Goal: Check status: Check status

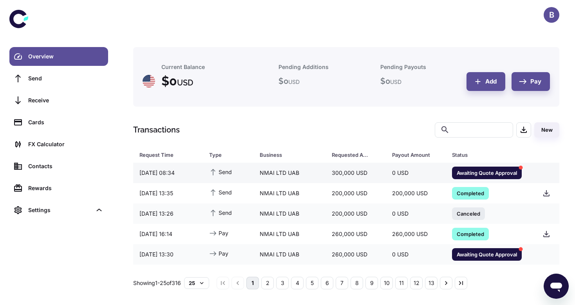
click at [466, 174] on span "Awaiting Quote Approval" at bounding box center [487, 172] width 70 height 8
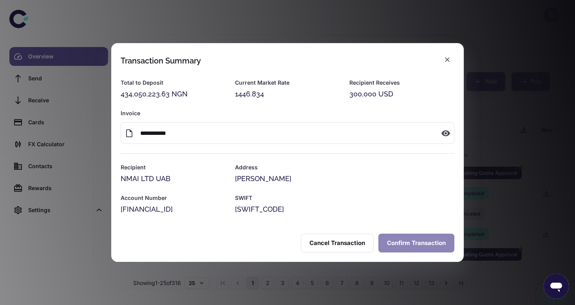
click at [410, 242] on button "Confirm Transaction" at bounding box center [416, 242] width 76 height 19
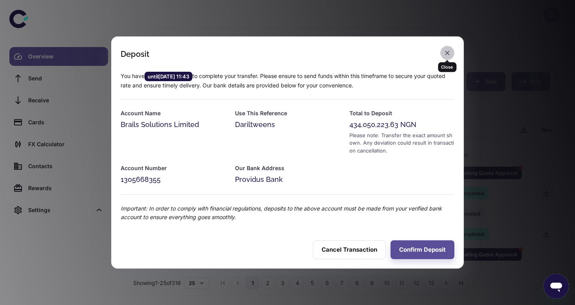
click at [447, 54] on icon "button" at bounding box center [447, 53] width 8 height 8
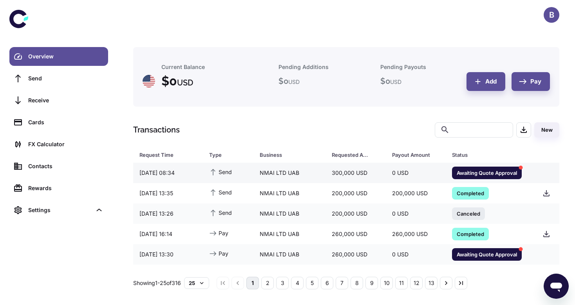
click at [494, 174] on span "Awaiting Quote Approval" at bounding box center [487, 172] width 70 height 8
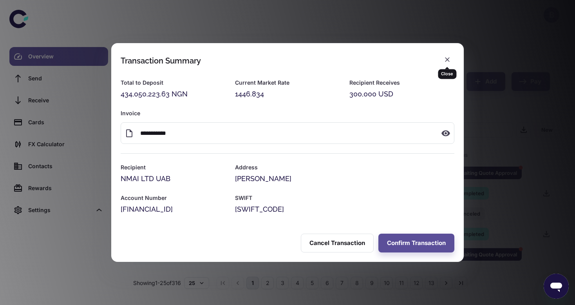
click at [446, 61] on icon "button" at bounding box center [447, 60] width 8 height 8
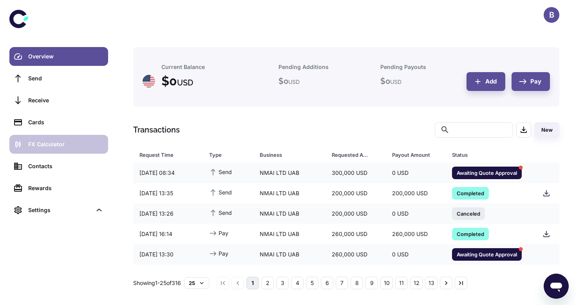
click at [34, 146] on div "FX Calculator" at bounding box center [65, 144] width 75 height 9
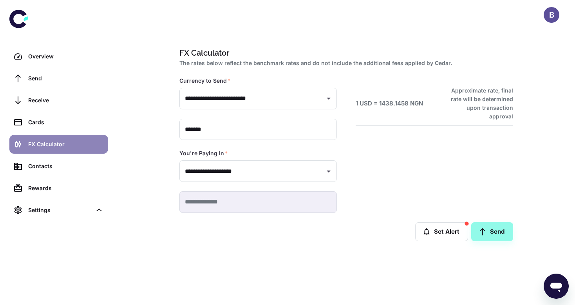
click at [54, 142] on div "FX Calculator" at bounding box center [65, 144] width 75 height 9
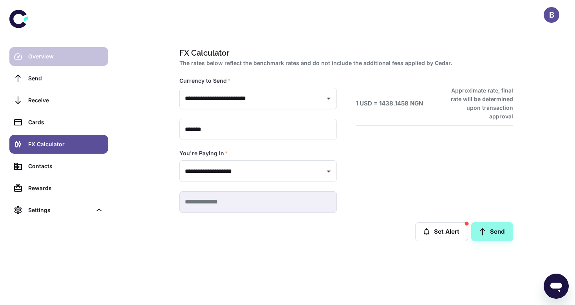
click at [31, 60] on div "Overview" at bounding box center [65, 56] width 75 height 9
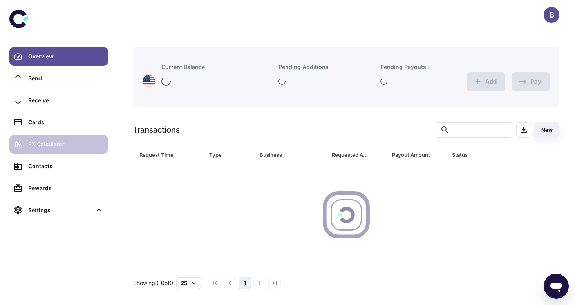
click at [36, 141] on div "FX Calculator" at bounding box center [65, 144] width 75 height 9
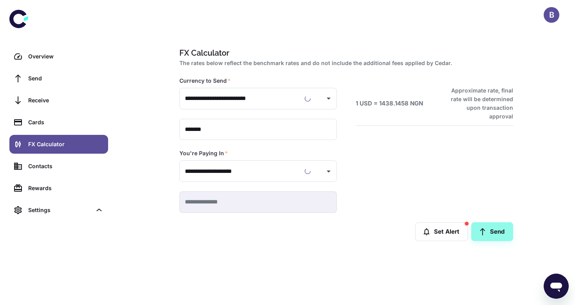
type input "**********"
click at [30, 60] on div "Overview" at bounding box center [65, 56] width 75 height 9
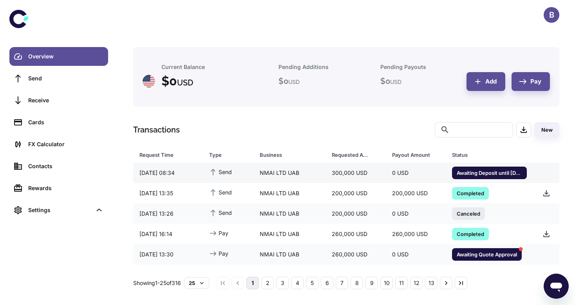
click at [485, 174] on span "Awaiting Deposit until [DATE] 11:43" at bounding box center [489, 172] width 75 height 8
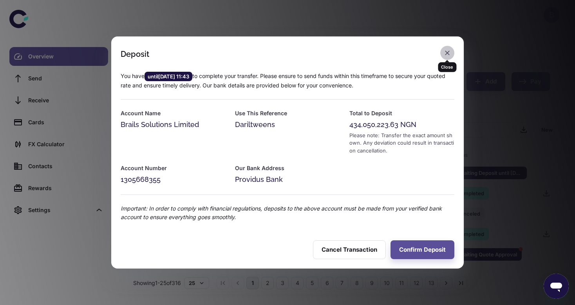
click at [449, 54] on icon "button" at bounding box center [447, 53] width 8 height 8
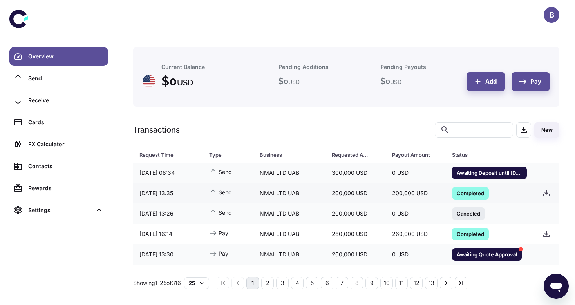
click at [468, 194] on span "Completed" at bounding box center [470, 193] width 37 height 8
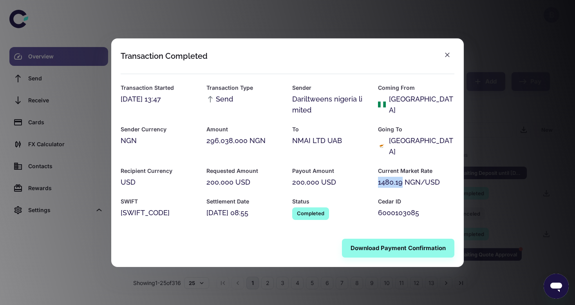
drag, startPoint x: 377, startPoint y: 178, endPoint x: 402, endPoint y: 176, distance: 24.3
click at [402, 177] on div "1480.19 NGN/USD" at bounding box center [416, 182] width 76 height 11
copy div "1480.19"
click at [446, 58] on icon "button" at bounding box center [447, 55] width 8 height 8
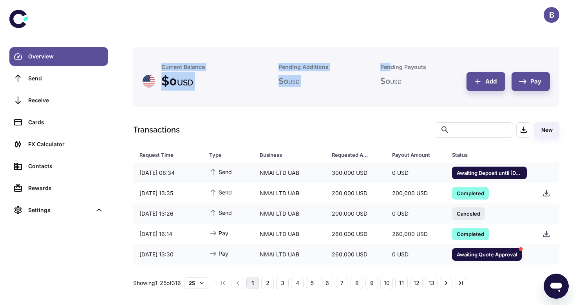
drag, startPoint x: 431, startPoint y: 29, endPoint x: 391, endPoint y: -26, distance: 67.8
click at [391, 0] on html "B Overview Send Receive Cards FX Calculator Contacts Rewards Settings Current B…" at bounding box center [287, 152] width 575 height 305
